Goal: Transaction & Acquisition: Download file/media

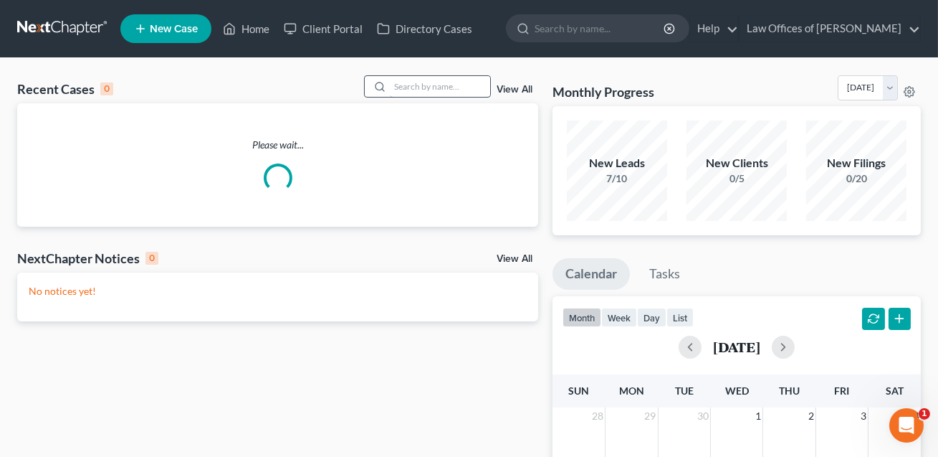
click at [421, 85] on input "search" at bounding box center [440, 86] width 100 height 21
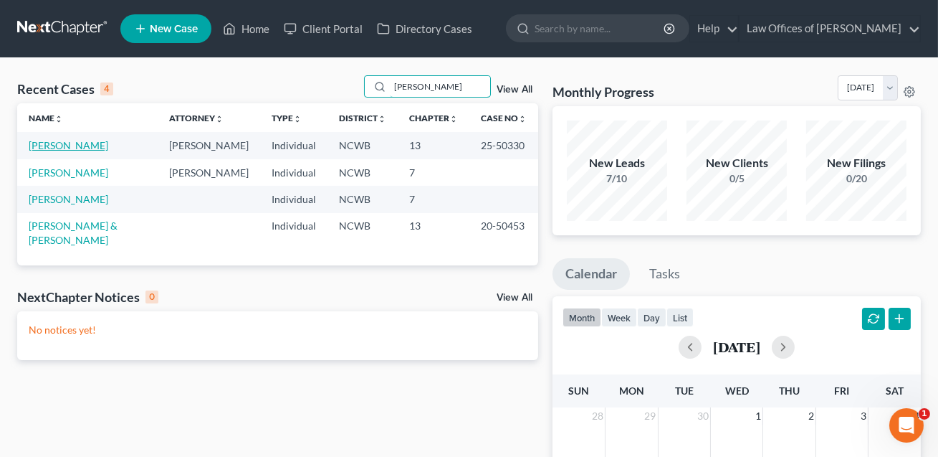
type input "[PERSON_NAME]"
click at [90, 144] on link "[PERSON_NAME]" at bounding box center [69, 145] width 80 height 12
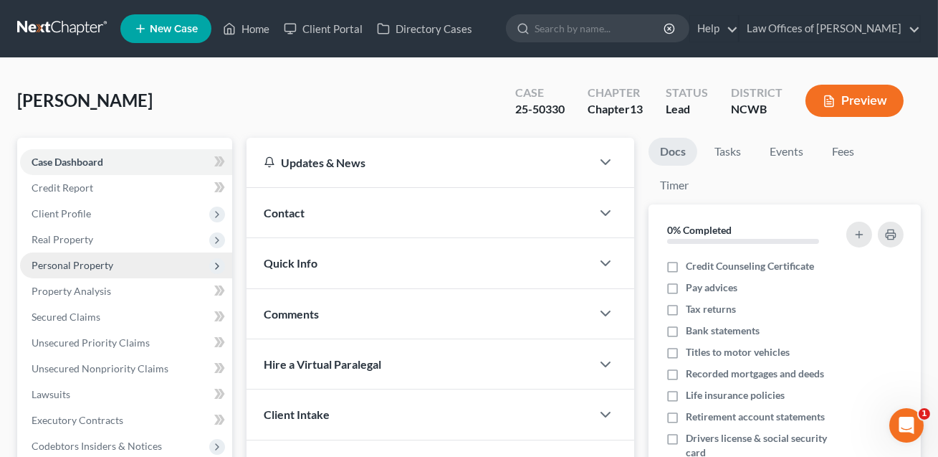
click at [69, 267] on span "Personal Property" at bounding box center [73, 265] width 82 height 12
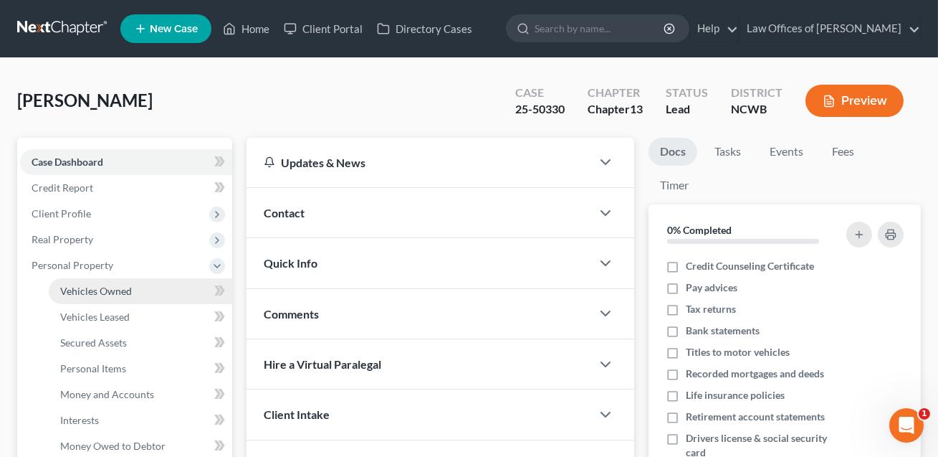
click at [76, 287] on span "Vehicles Owned" at bounding box center [96, 291] width 72 height 12
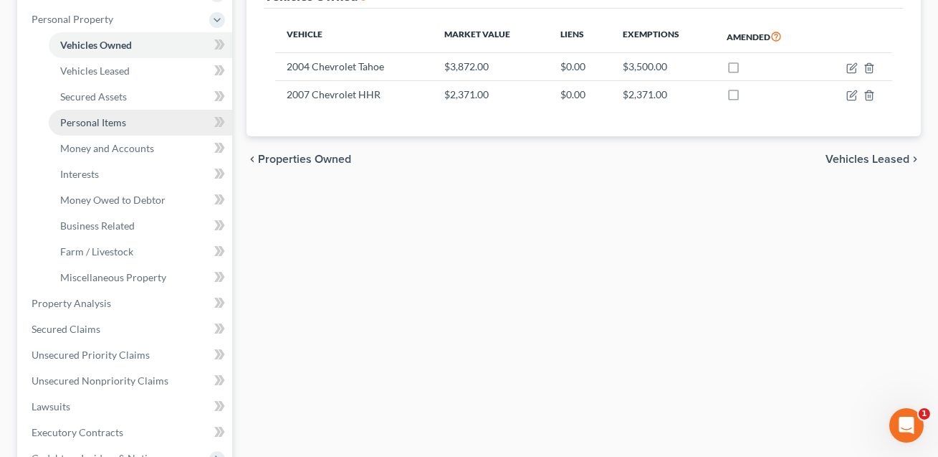
scroll to position [247, 0]
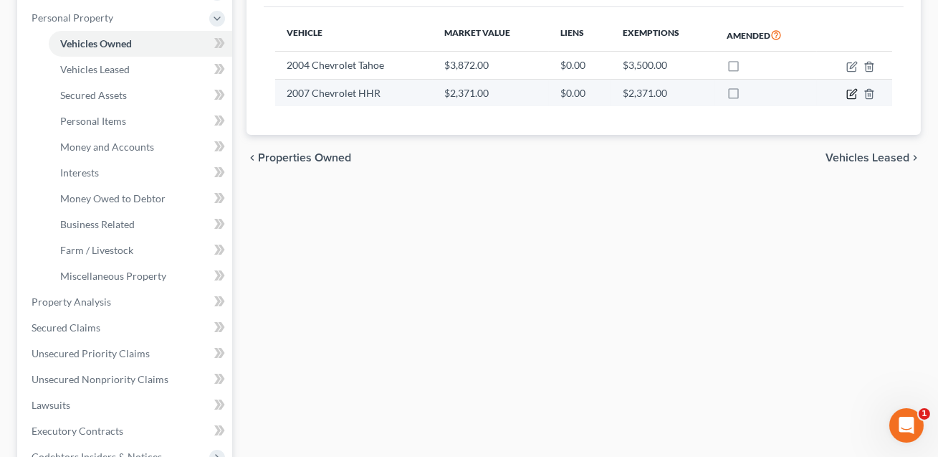
click at [851, 95] on icon "button" at bounding box center [852, 93] width 11 height 11
select select "0"
select select "19"
select select "2"
select select "0"
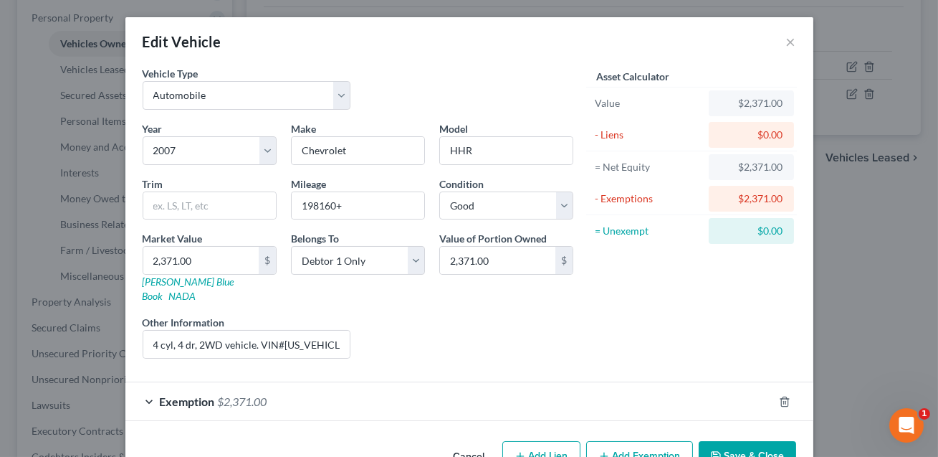
scroll to position [27, 0]
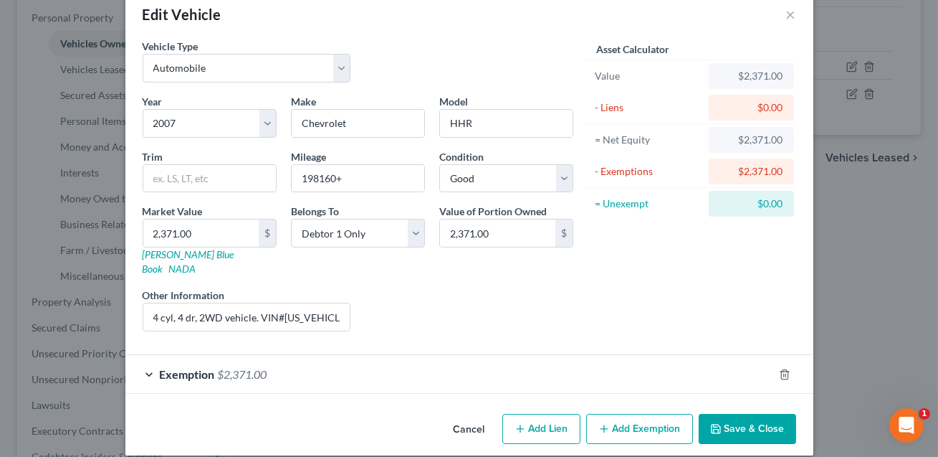
click at [725, 414] on button "Save & Close" at bounding box center [747, 429] width 97 height 30
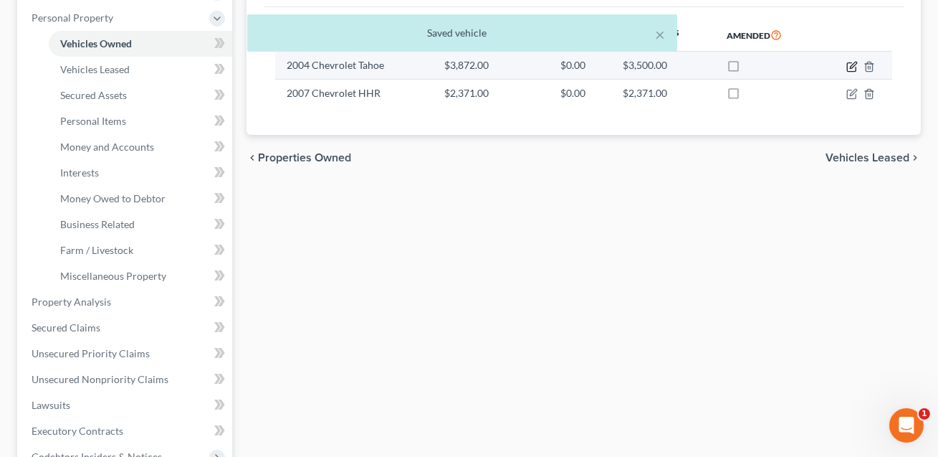
click at [852, 62] on icon "button" at bounding box center [852, 66] width 11 height 11
select select "0"
select select "22"
select select "2"
select select "0"
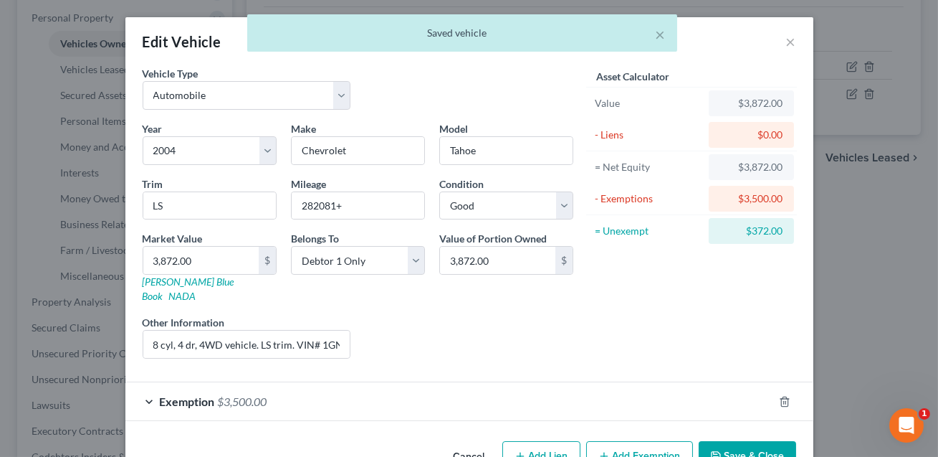
click at [751, 441] on button "Save & Close" at bounding box center [747, 456] width 97 height 30
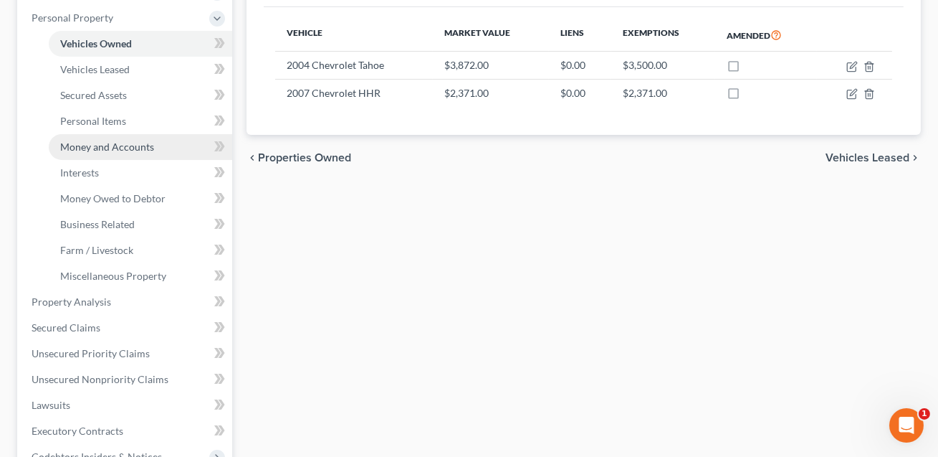
scroll to position [0, 0]
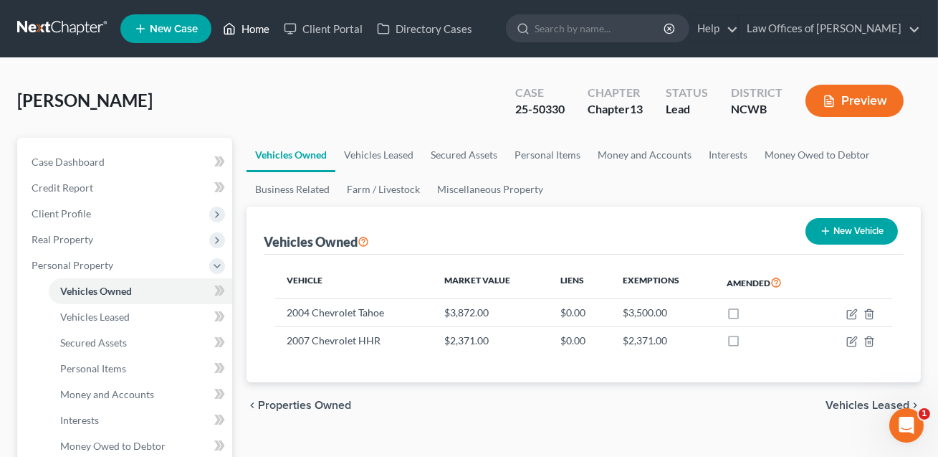
click at [265, 28] on link "Home" at bounding box center [246, 29] width 61 height 26
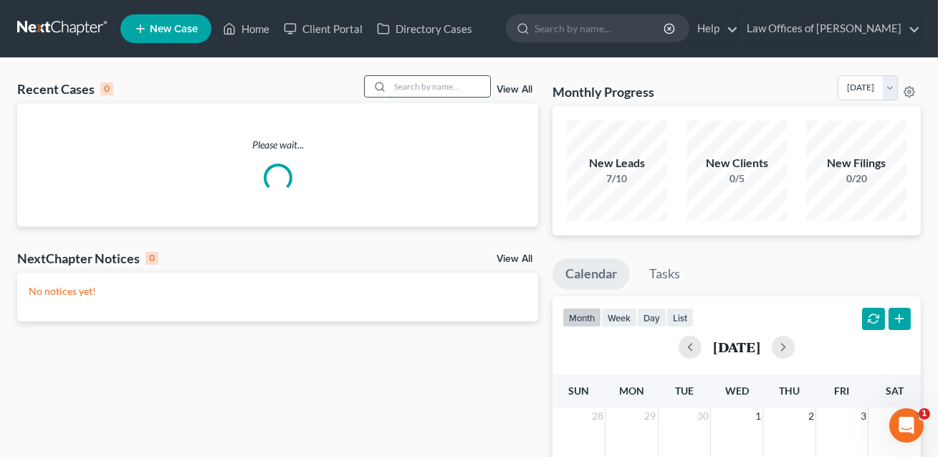
click at [405, 89] on input "search" at bounding box center [440, 86] width 100 height 21
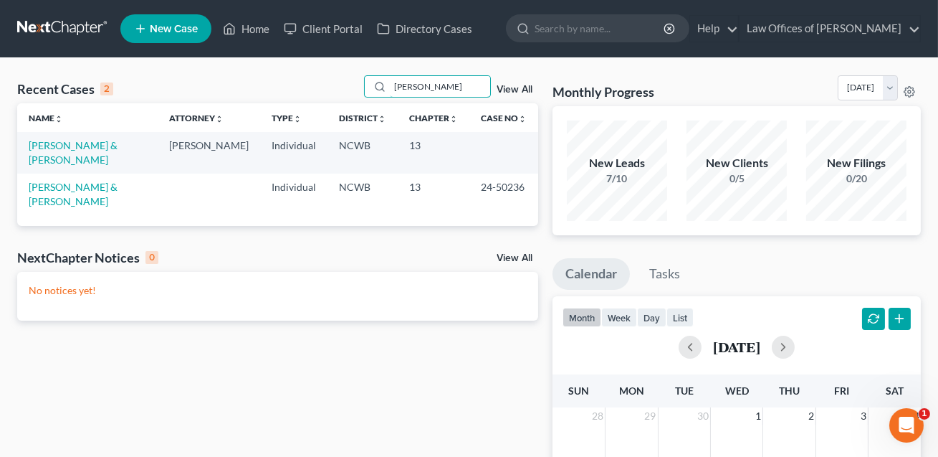
type input "[PERSON_NAME]"
click at [70, 153] on td "[PERSON_NAME] & [PERSON_NAME]" at bounding box center [87, 152] width 140 height 41
click at [52, 154] on link "[PERSON_NAME] & [PERSON_NAME]" at bounding box center [73, 152] width 89 height 27
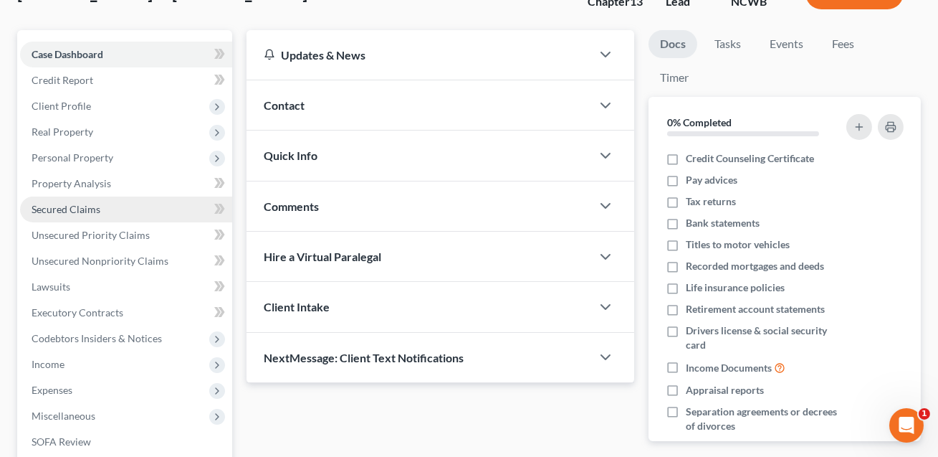
scroll to position [329, 0]
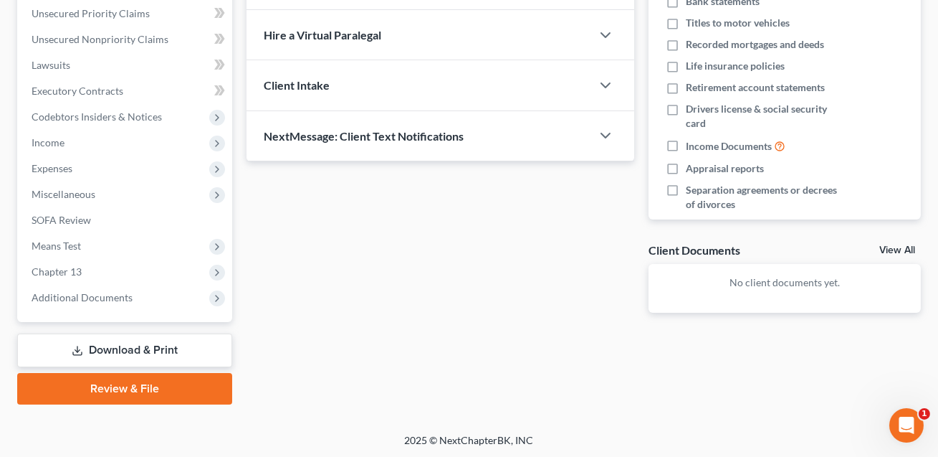
click at [100, 347] on link "Download & Print" at bounding box center [124, 350] width 215 height 34
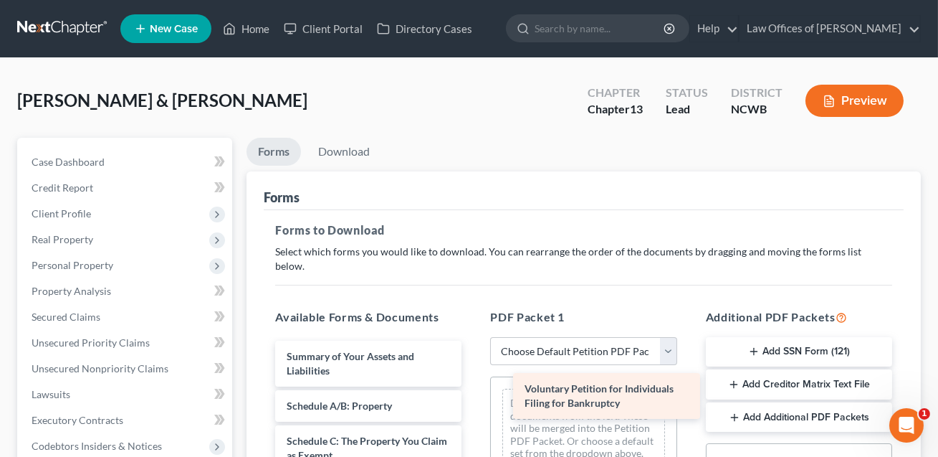
drag, startPoint x: 350, startPoint y: 351, endPoint x: 588, endPoint y: 399, distance: 242.8
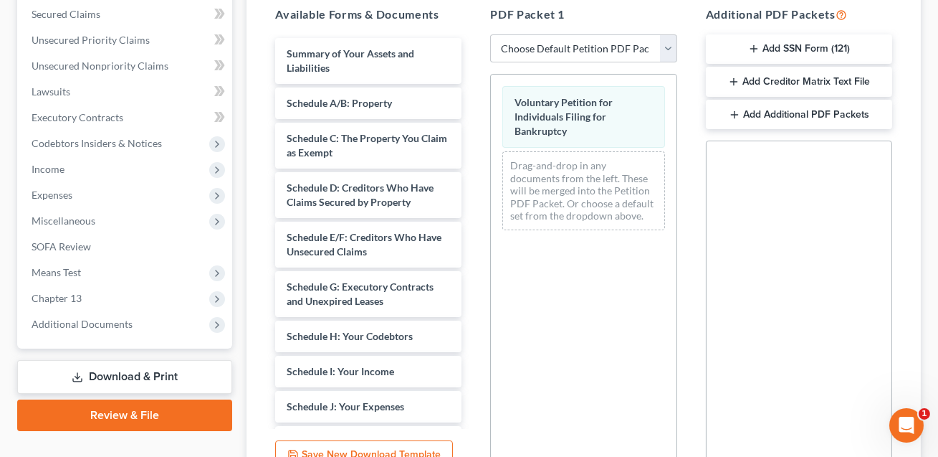
scroll to position [367, 0]
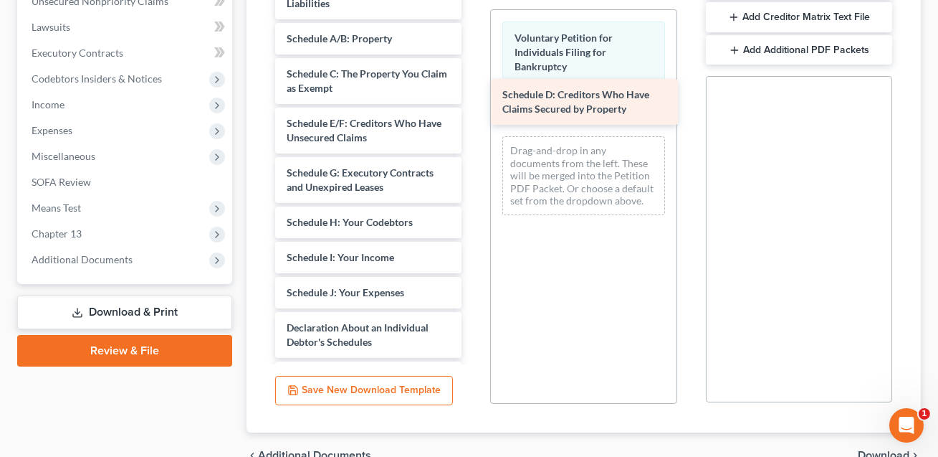
drag, startPoint x: 318, startPoint y: 116, endPoint x: 535, endPoint y: 103, distance: 218.3
click at [473, 103] on div "Schedule D: Creditors Who Have Claims Secured by Property Summary of Your Asset…" at bounding box center [368, 306] width 209 height 667
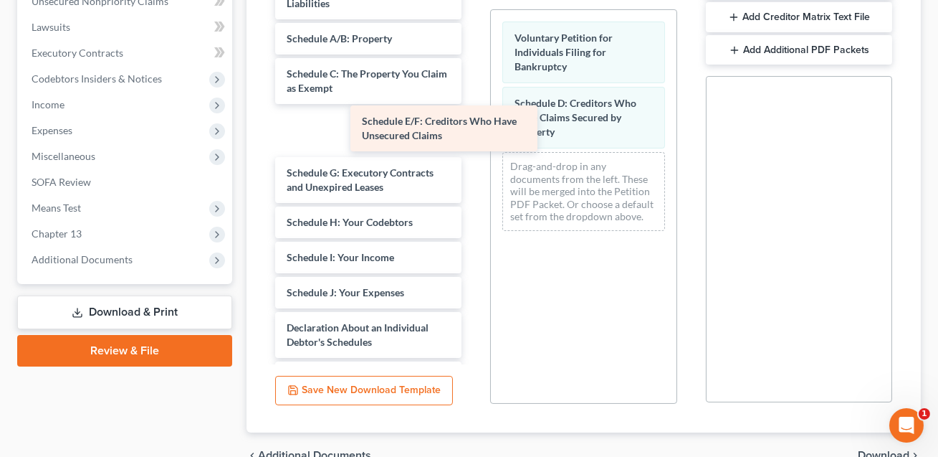
drag, startPoint x: 356, startPoint y: 113, endPoint x: 540, endPoint y: 128, distance: 184.8
click at [473, 128] on div "Schedule E/F: Creditors Who Have Unsecured Claims Summary of Your Assets and Li…" at bounding box center [368, 306] width 209 height 667
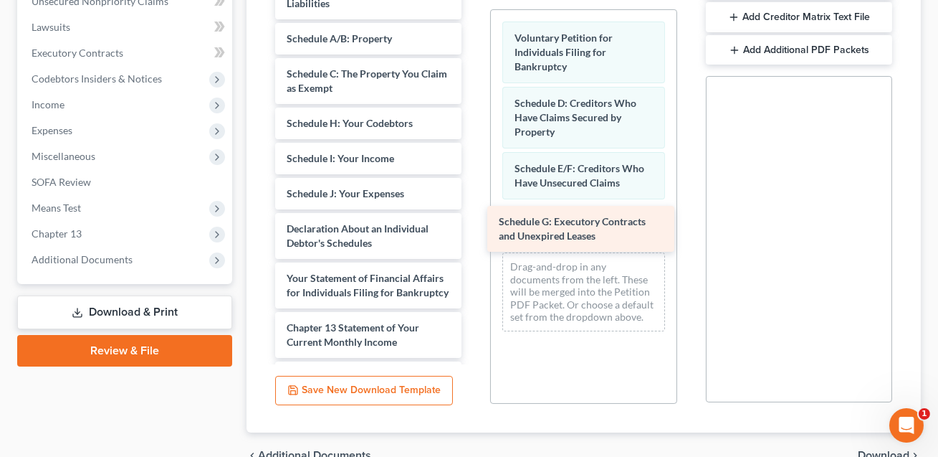
drag, startPoint x: 394, startPoint y: 106, endPoint x: 609, endPoint y: 216, distance: 241.1
click at [473, 216] on div "Schedule G: Executory Contracts and Unexpired Leases Summary of Your Assets and…" at bounding box center [368, 257] width 209 height 568
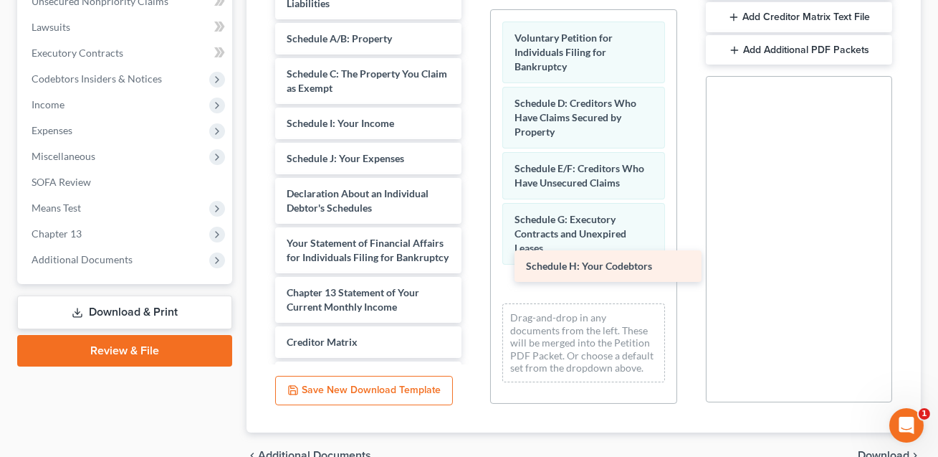
drag, startPoint x: 377, startPoint y: 100, endPoint x: 617, endPoint y: 258, distance: 287.3
click at [473, 258] on div "Schedule H: Your Codebtors Summary of Your Assets and Liabilities Schedule A/B:…" at bounding box center [368, 239] width 209 height 533
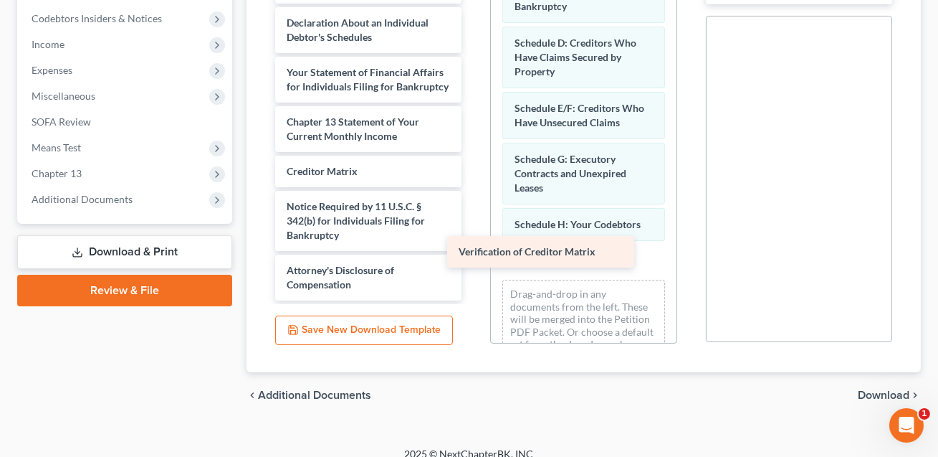
scroll to position [110, 0]
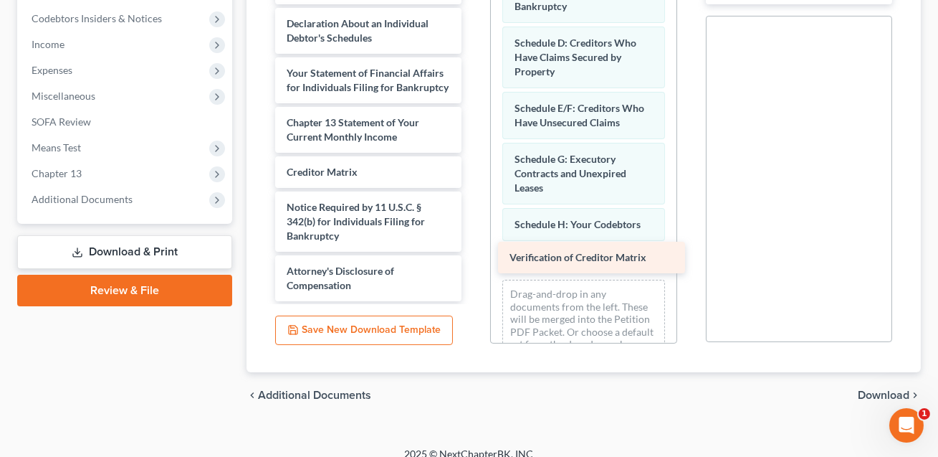
drag, startPoint x: 346, startPoint y: 153, endPoint x: 569, endPoint y: 252, distance: 243.9
click at [473, 252] on div "Verification of Creditor Matrix Summary of Your Assets and Liabilities Schedule…" at bounding box center [368, 52] width 209 height 497
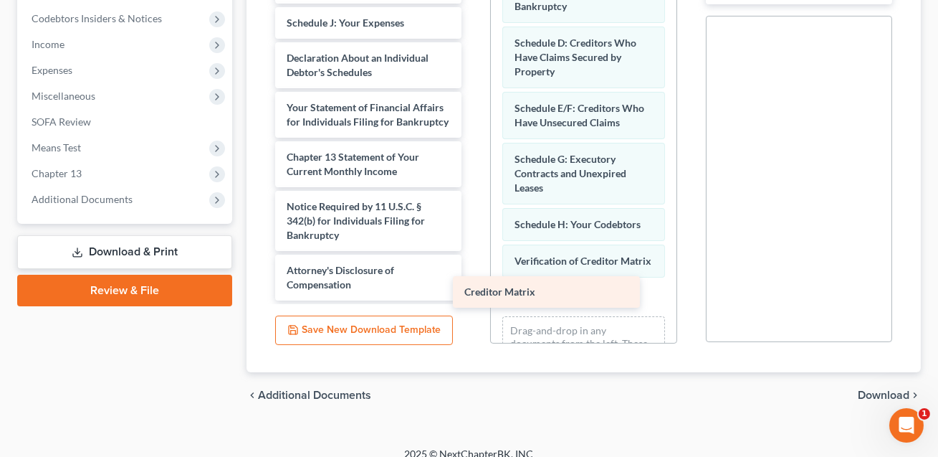
scroll to position [75, 0]
drag, startPoint x: 333, startPoint y: 152, endPoint x: 551, endPoint y: 281, distance: 253.3
click at [473, 281] on div "Creditor Matrix Summary of Your Assets and Liabilities Schedule A/B: Property S…" at bounding box center [368, 70] width 209 height 462
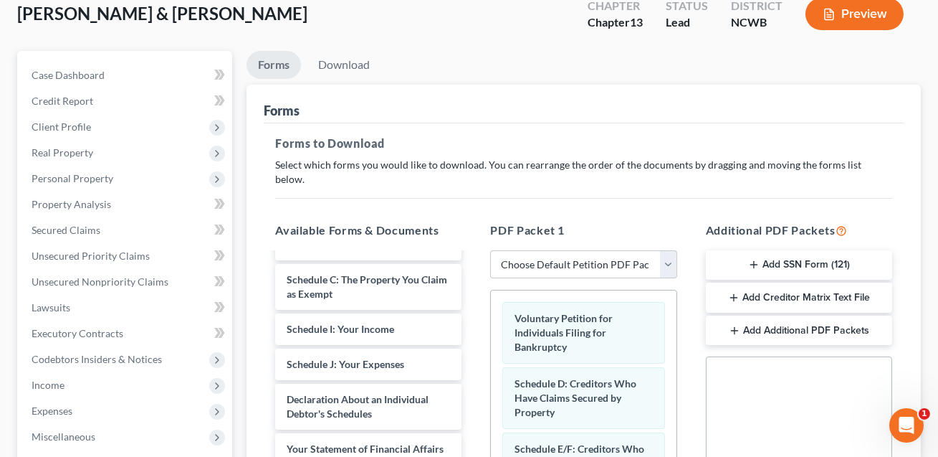
scroll to position [85, 0]
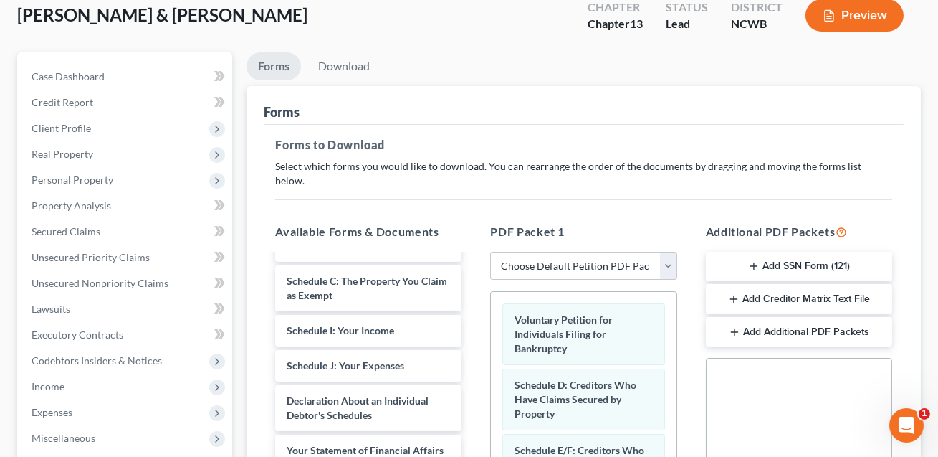
click at [779, 252] on button "Add SSN Form (121)" at bounding box center [799, 267] width 186 height 30
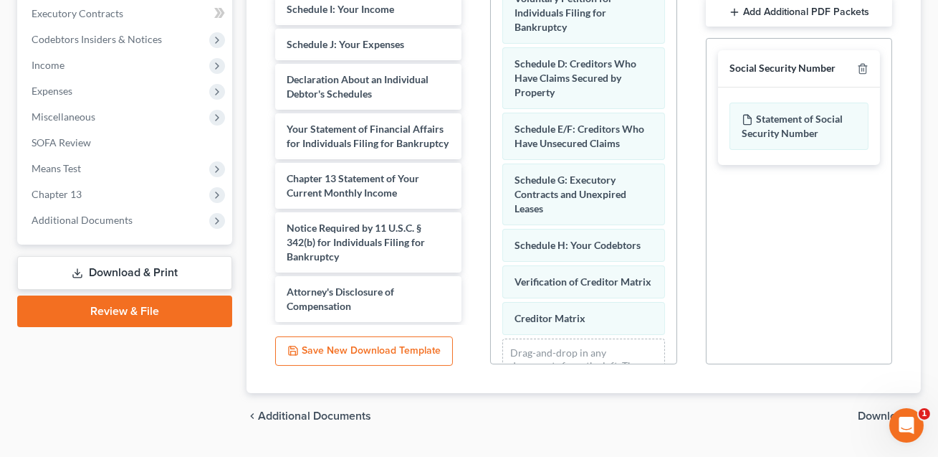
scroll to position [427, 0]
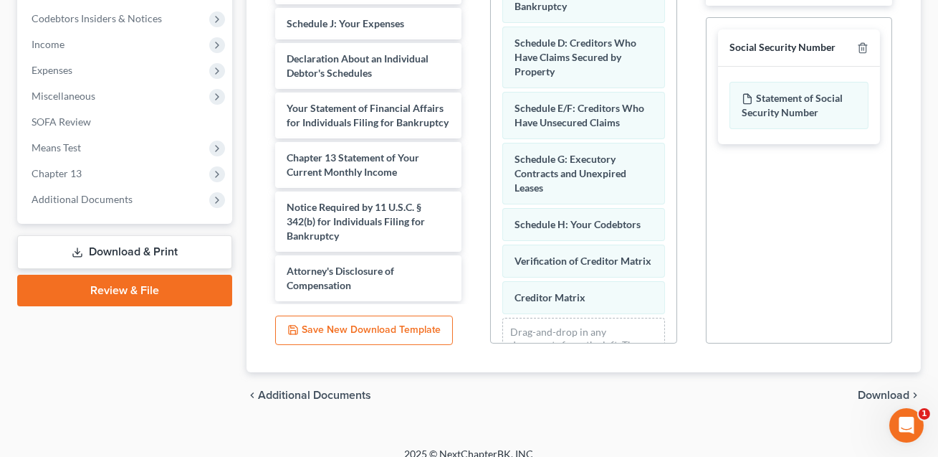
click at [869, 389] on span "Download" at bounding box center [884, 394] width 52 height 11
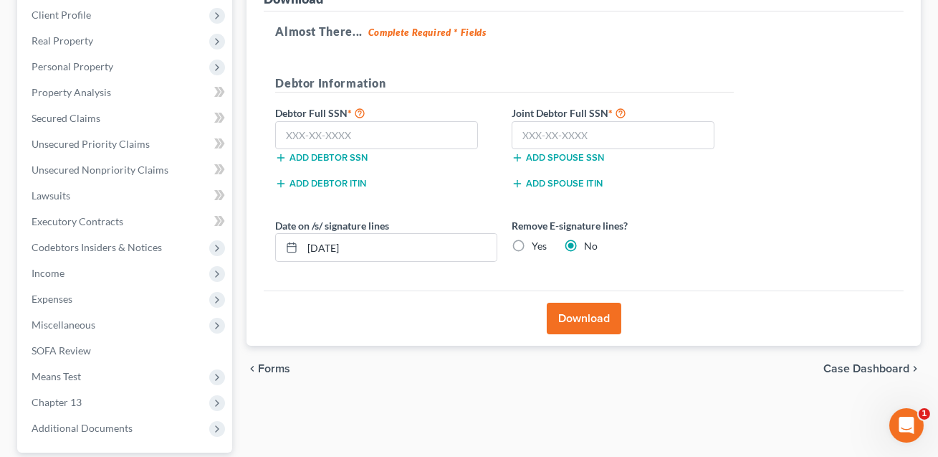
scroll to position [185, 0]
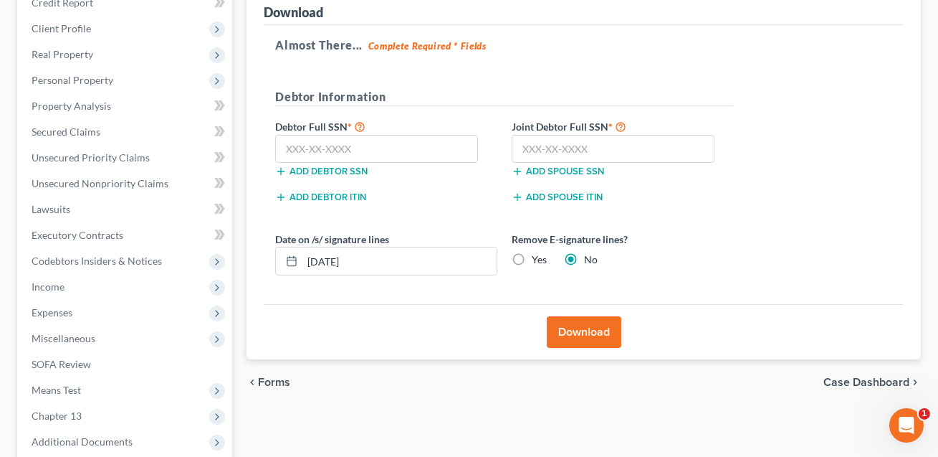
click at [532, 256] on label "Yes" at bounding box center [539, 259] width 15 height 14
click at [538, 256] on input "Yes" at bounding box center [542, 256] width 9 height 9
radio input "true"
radio input "false"
drag, startPoint x: 365, startPoint y: 259, endPoint x: 299, endPoint y: 262, distance: 66.0
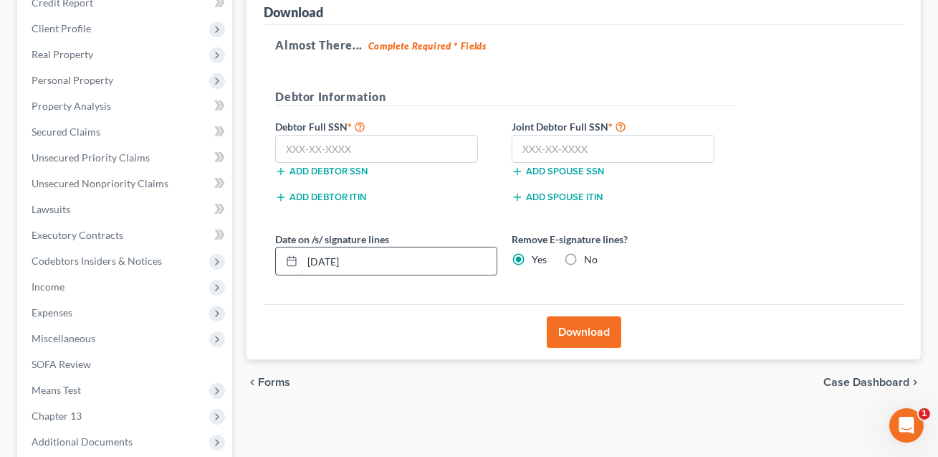
click at [299, 262] on div "[DATE]" at bounding box center [386, 261] width 222 height 29
click at [288, 151] on input "text" at bounding box center [376, 149] width 203 height 29
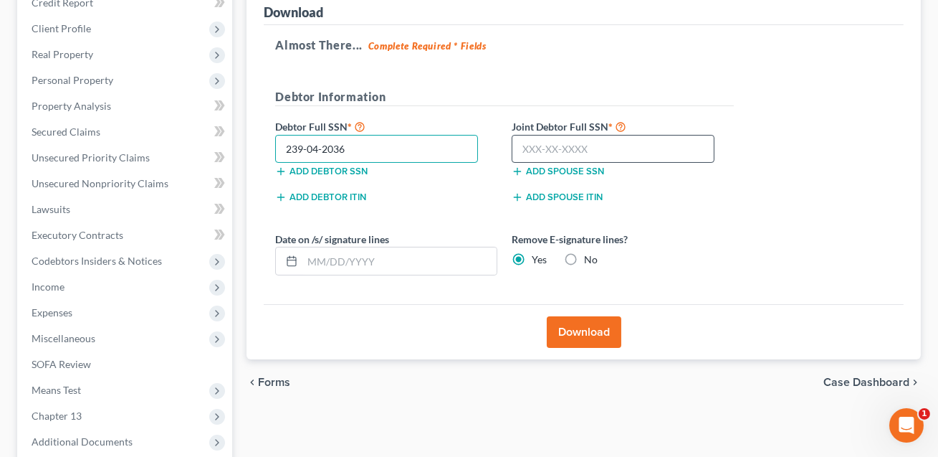
type input "239-04-2036"
click at [540, 139] on input "text" at bounding box center [613, 149] width 203 height 29
type input "243-04-8267"
click at [574, 335] on button "Download" at bounding box center [584, 332] width 75 height 32
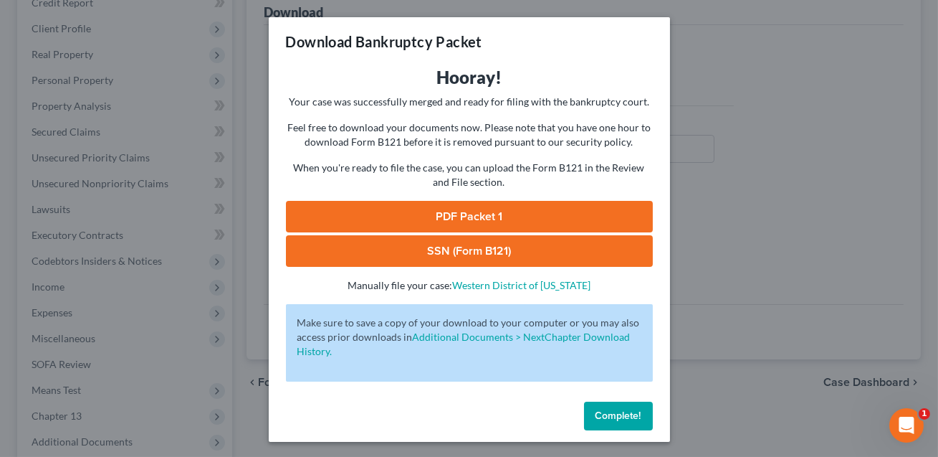
click at [446, 255] on link "SSN (Form B121)" at bounding box center [469, 251] width 367 height 32
click at [422, 211] on link "PDF Packet 1" at bounding box center [469, 217] width 367 height 32
